Goal: Check status: Check status

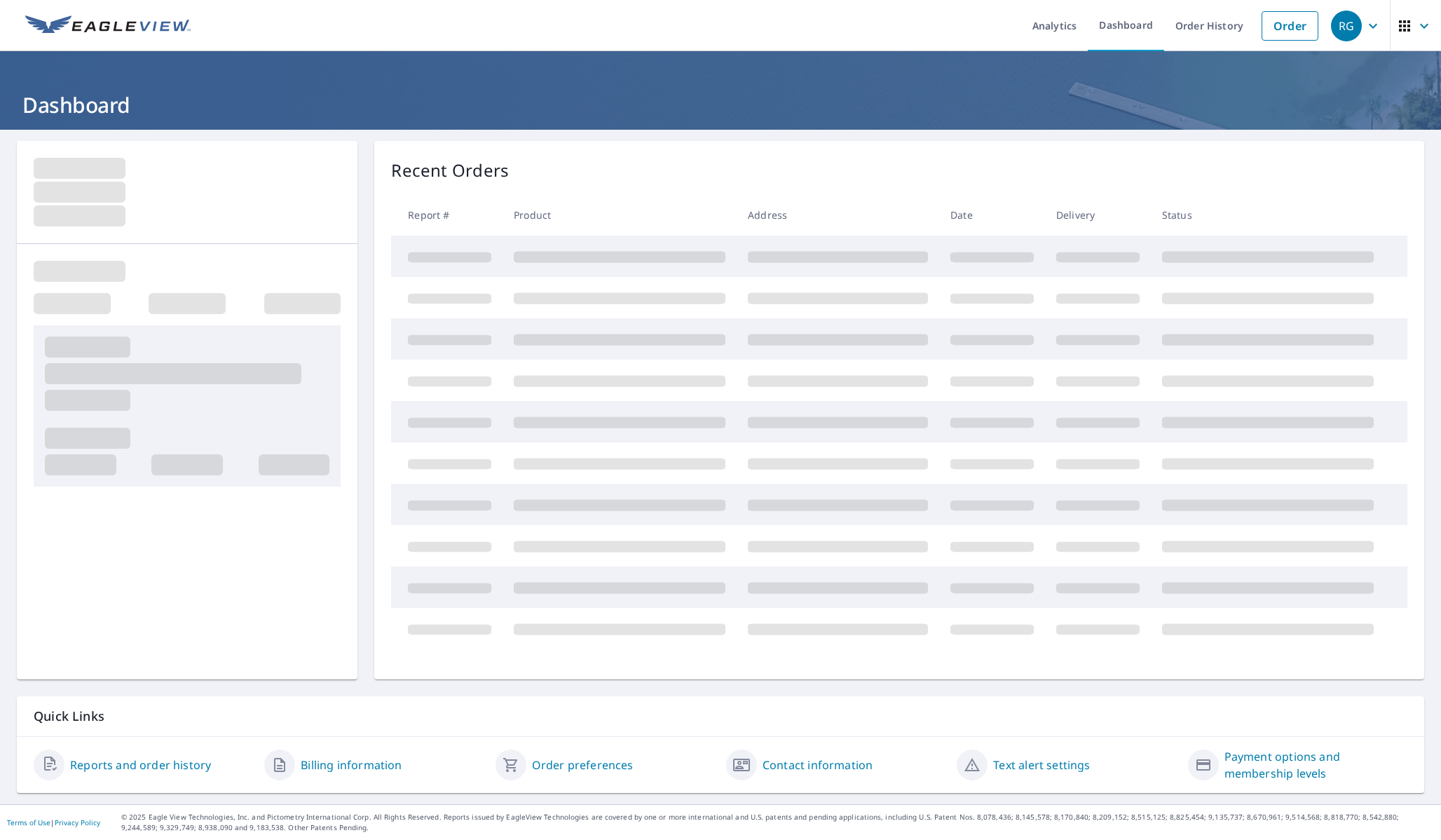
click at [1403, 26] on icon "button" at bounding box center [1405, 26] width 17 height 17
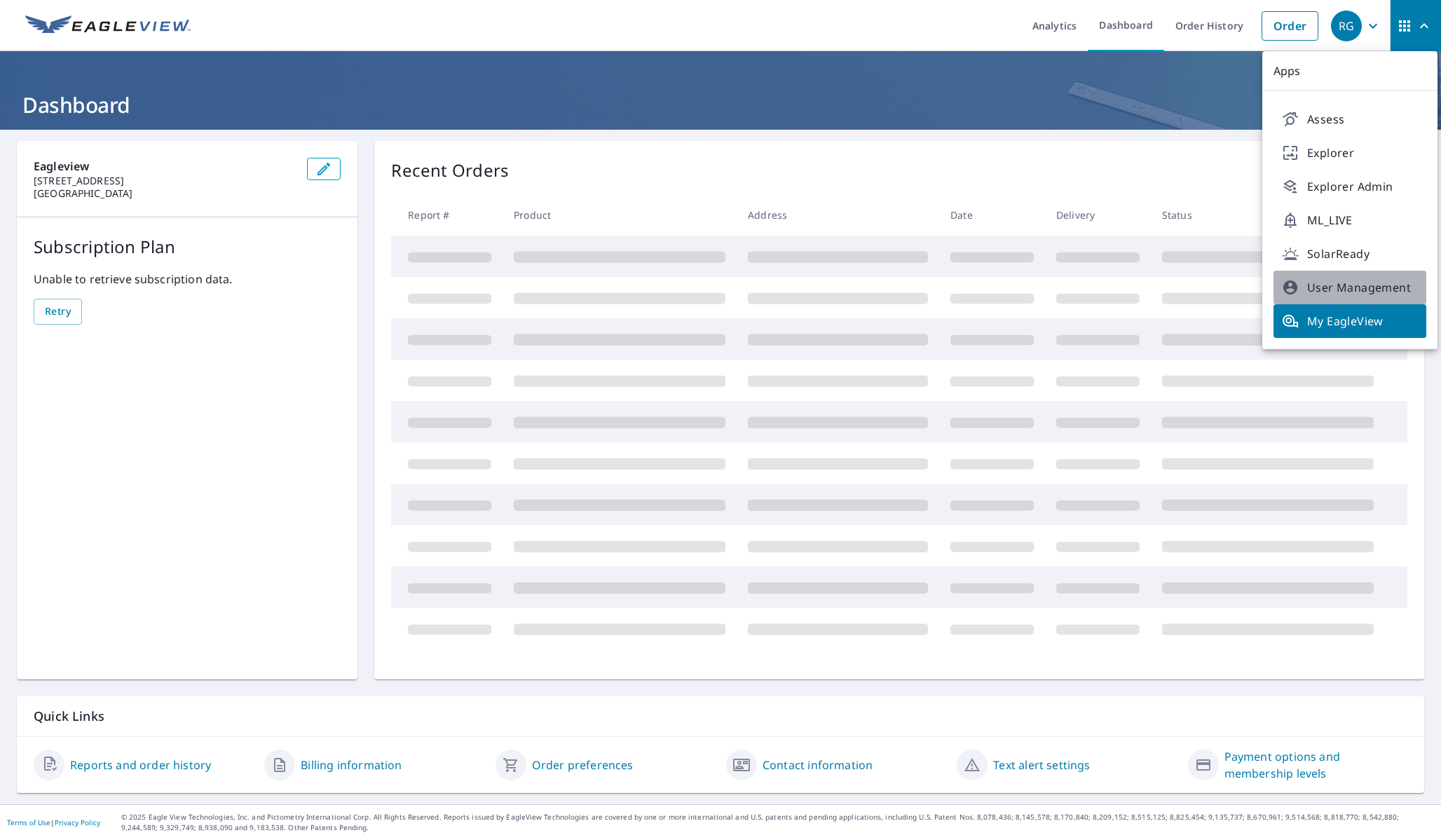
click at [1324, 286] on span "User Management" at bounding box center [1350, 287] width 136 height 17
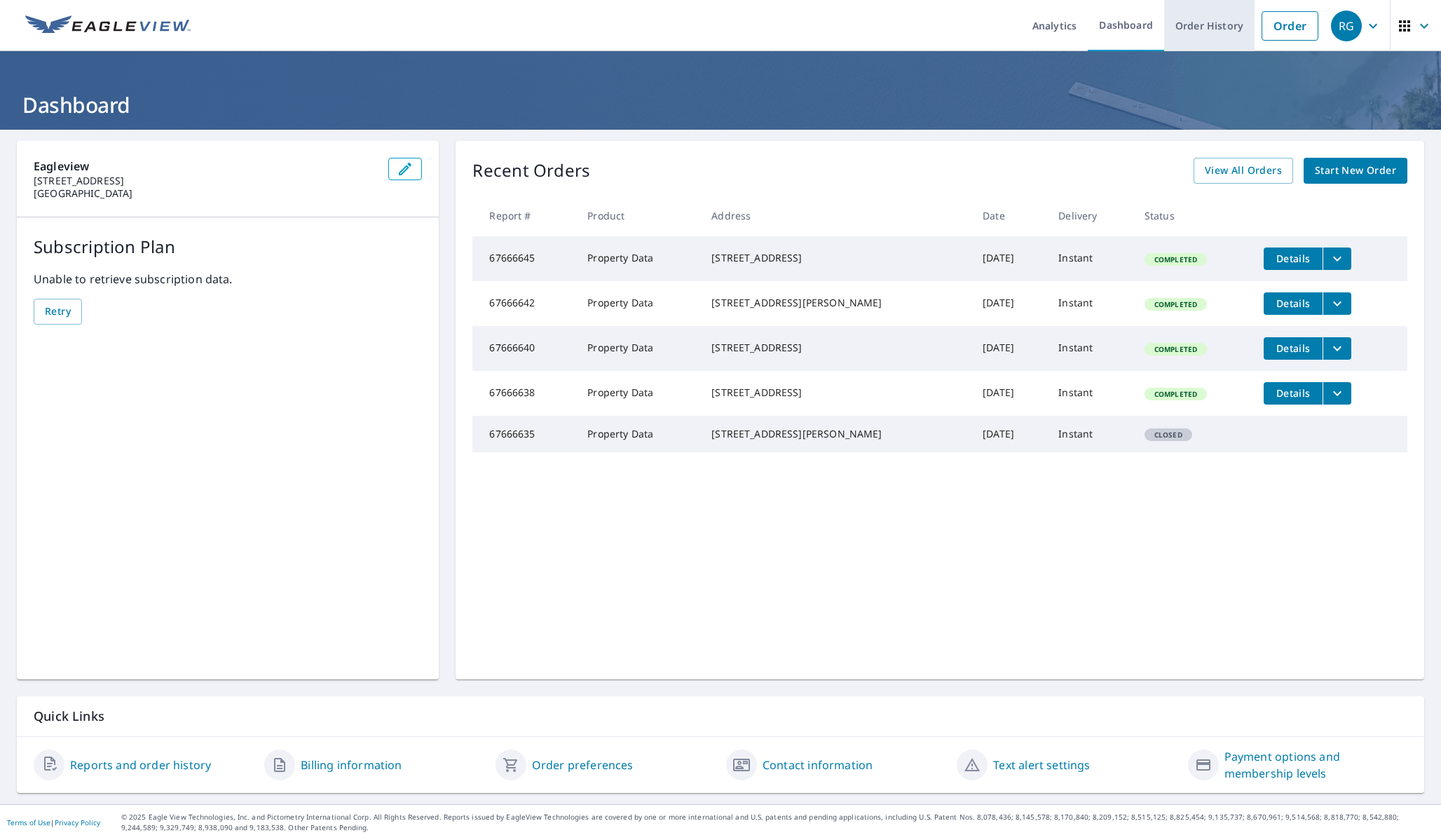
click at [1226, 33] on link "Order History" at bounding box center [1209, 25] width 91 height 51
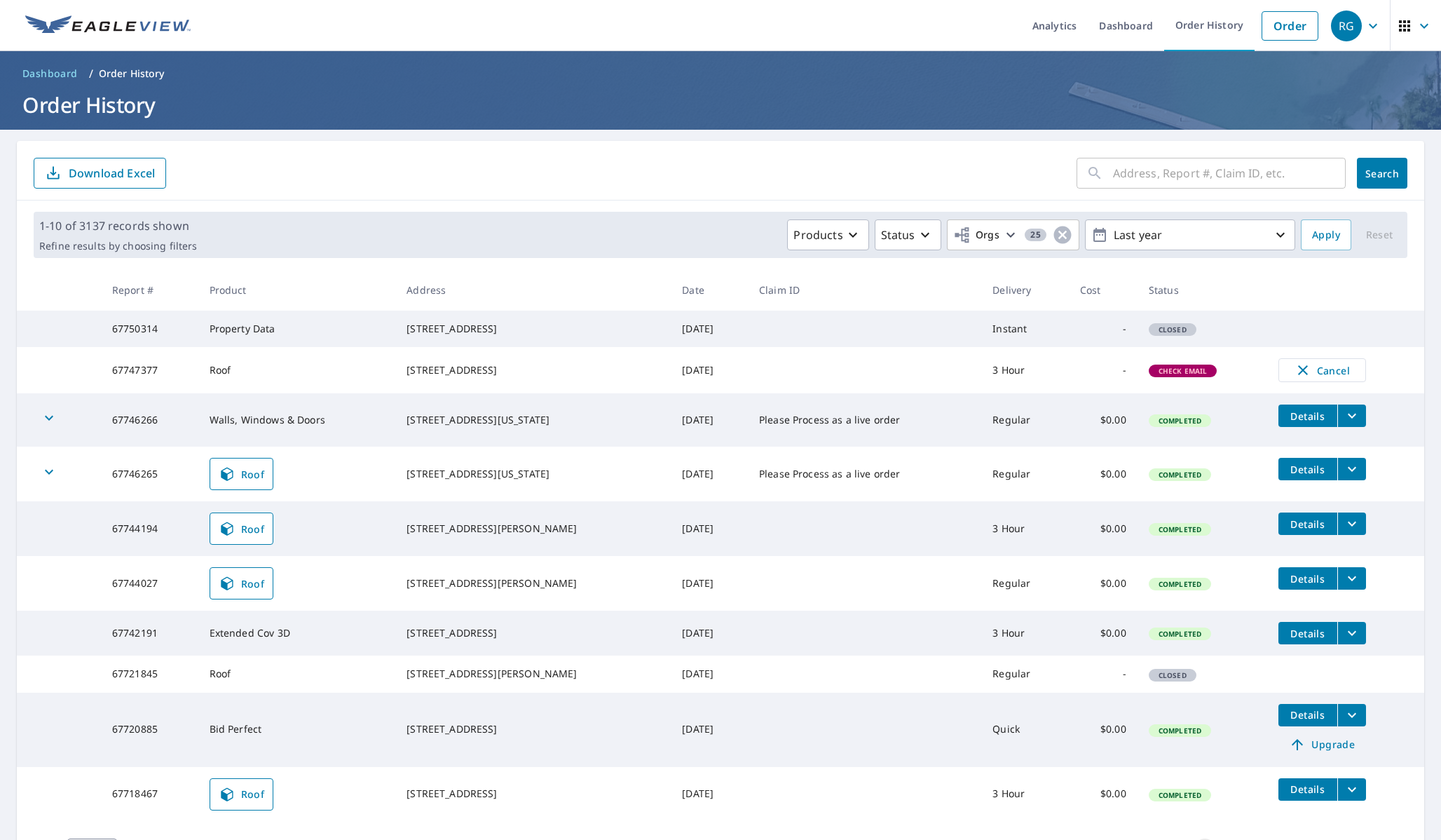
click at [256, 490] on link "Roof" at bounding box center [241, 473] width 65 height 32
click at [274, 545] on link "Roof" at bounding box center [241, 528] width 65 height 32
